Goal: Check status

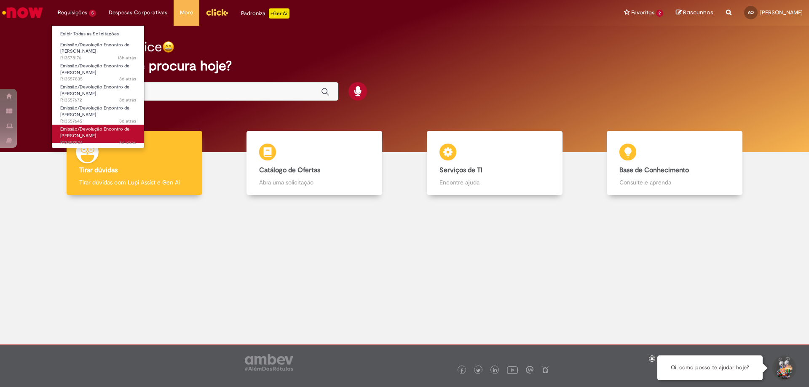
click at [99, 129] on span "Emissão/Devolução Encontro de [PERSON_NAME]" at bounding box center [94, 132] width 69 height 13
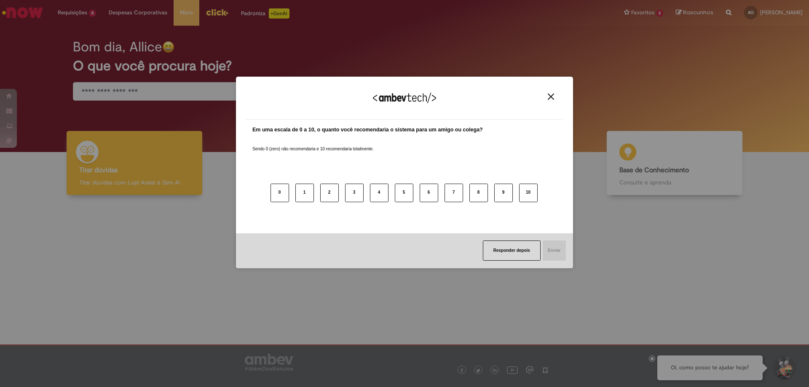
click at [549, 96] on img "Close" at bounding box center [551, 97] width 6 height 6
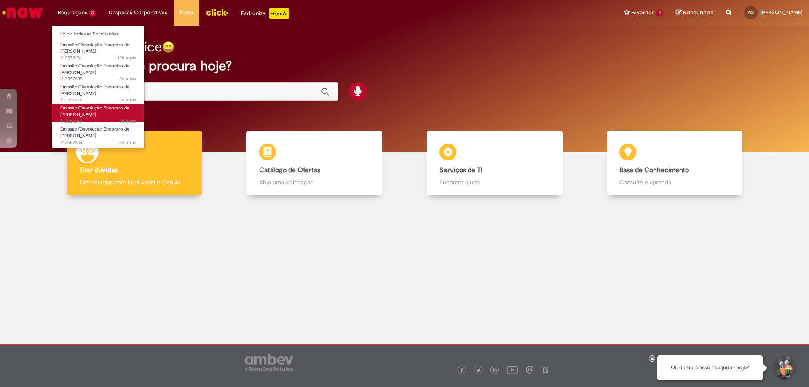
click at [75, 119] on span "8d atrás 8 dias atrás R13557645" at bounding box center [98, 121] width 76 height 7
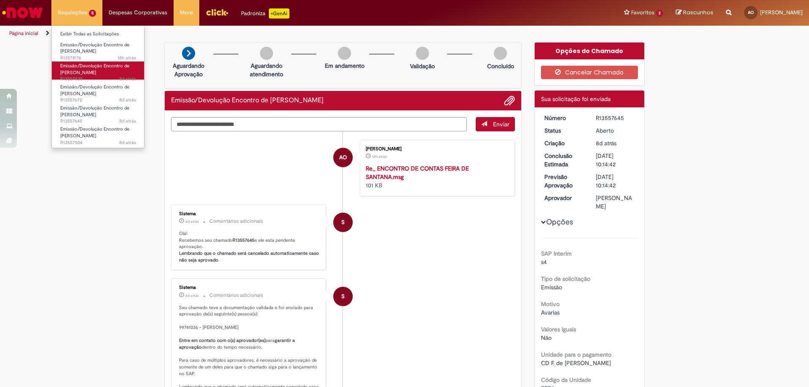
click at [106, 74] on link "Emissão/Devolução Encontro de Contas Fornecedor 8d atrás 8 dias atrás R13557835" at bounding box center [98, 71] width 93 height 18
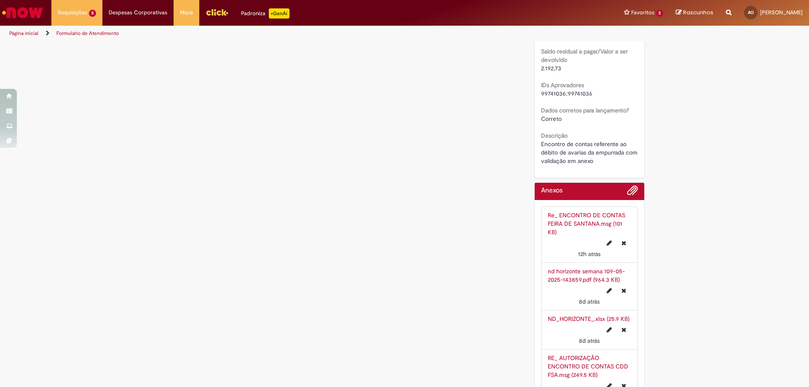
scroll to position [717, 0]
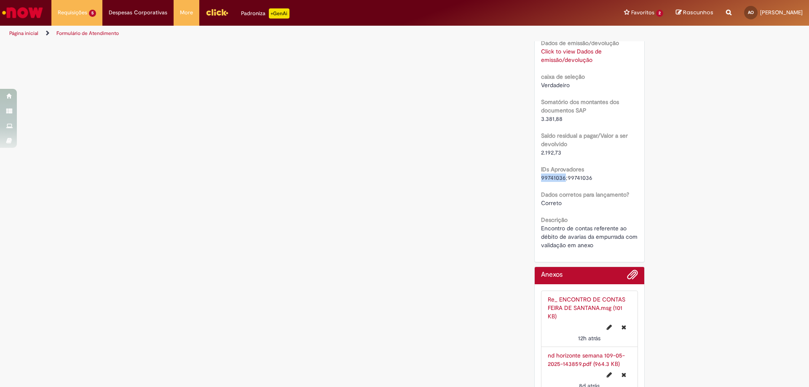
drag, startPoint x: 538, startPoint y: 195, endPoint x: 561, endPoint y: 199, distance: 22.6
click at [561, 182] on div "99741036;99741036" at bounding box center [589, 178] width 97 height 8
copy span "99741036"
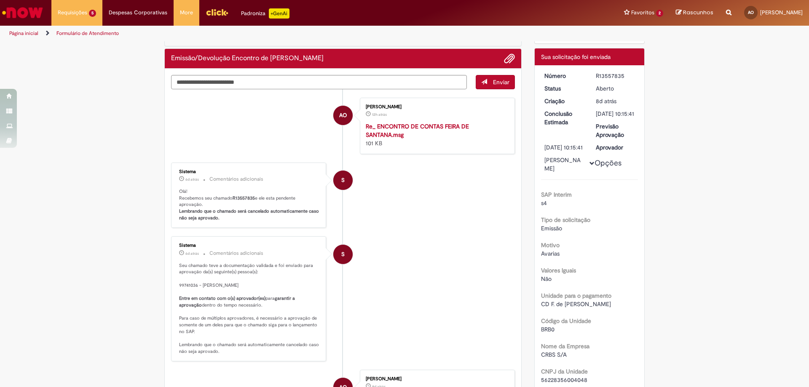
scroll to position [0, 0]
